Goal: Find specific page/section: Find specific page/section

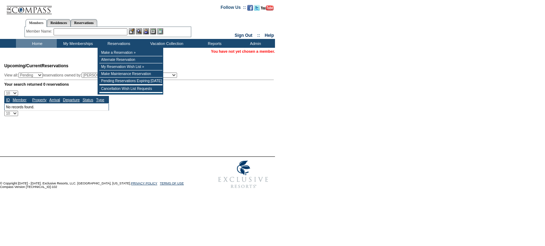
click at [115, 33] on input "text" at bounding box center [91, 31] width 74 height 7
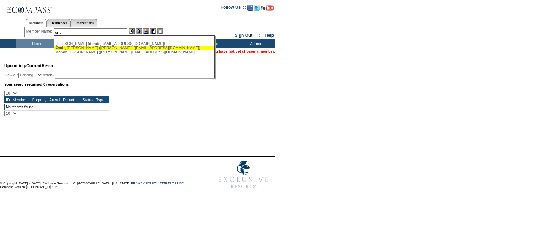
click at [98, 46] on div "[PERSON_NAME] ([PERSON_NAME]) ([EMAIL_ADDRESS][DOMAIN_NAME])" at bounding box center [134, 48] width 156 height 4
type input "[PERSON_NAME] ([PERSON_NAME]) ([EMAIL_ADDRESS][DOMAIN_NAME])"
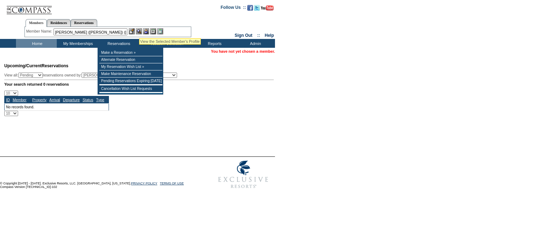
click at [139, 30] on img at bounding box center [139, 31] width 6 height 6
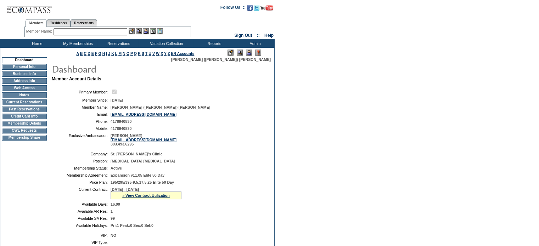
click at [18, 84] on td "Address Info" at bounding box center [24, 81] width 45 height 6
